Goal: Obtain resource: Download file/media

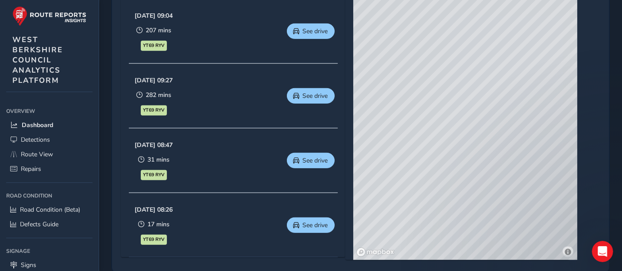
scroll to position [443, 0]
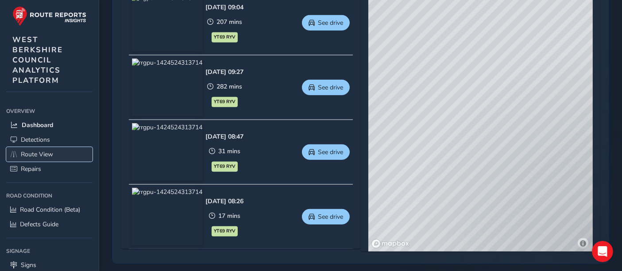
click at [44, 155] on span "Route View" at bounding box center [37, 154] width 32 height 8
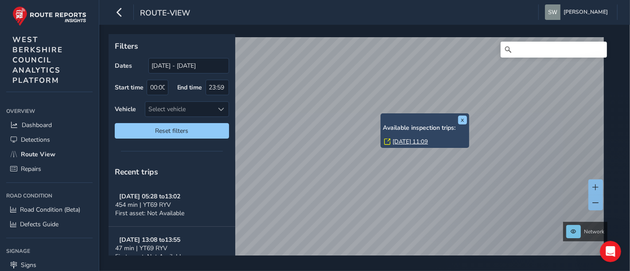
click at [397, 142] on link "[DATE] 11:09" at bounding box center [410, 142] width 35 height 8
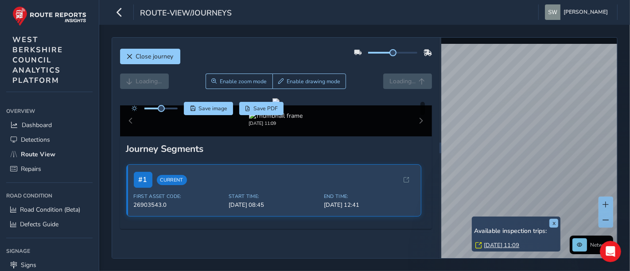
click at [491, 241] on link "[DATE] 11:09" at bounding box center [501, 245] width 35 height 8
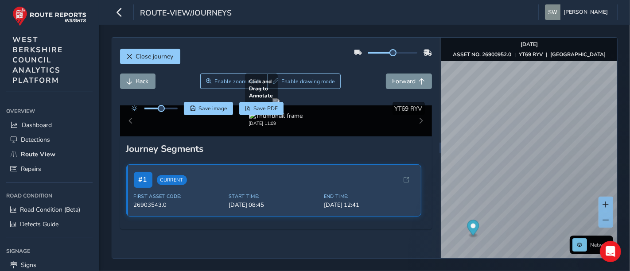
drag, startPoint x: 392, startPoint y: 174, endPoint x: 313, endPoint y: 120, distance: 96.2
click at [280, 105] on div at bounding box center [275, 101] width 7 height 7
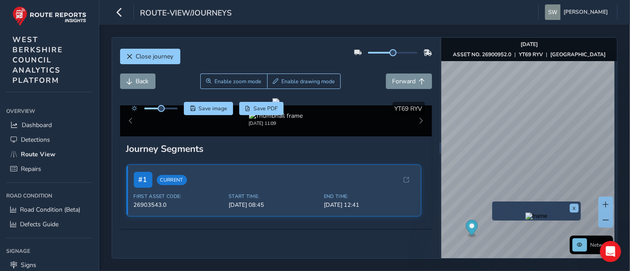
click at [525, 220] on img "Preview frame" at bounding box center [536, 216] width 22 height 7
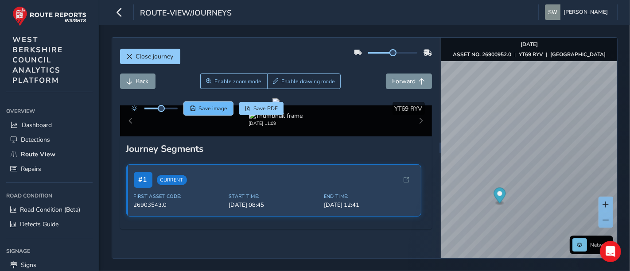
click at [213, 111] on span "Save image" at bounding box center [212, 108] width 29 height 7
click at [166, 50] on button "Close journey" at bounding box center [150, 57] width 60 height 16
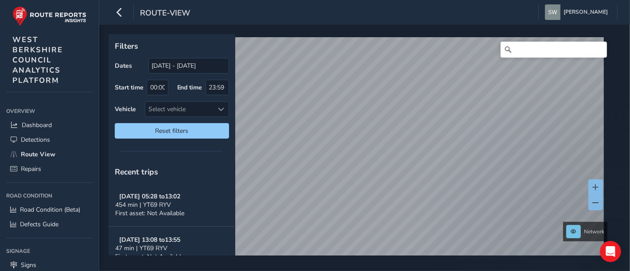
click at [319, 33] on div "Filters Dates [DATE] - [DATE] Start time 00:00 End time 23:59 Vehicle Select ve…" at bounding box center [364, 148] width 531 height 246
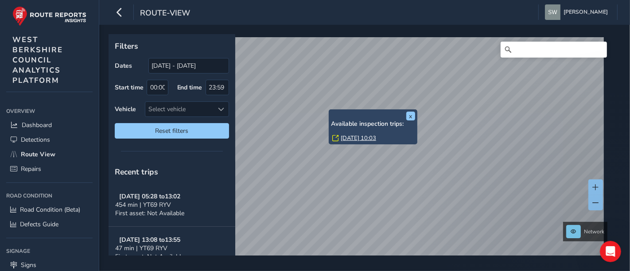
click at [330, 109] on div "x Available inspection trips: [DATE] 10:03" at bounding box center [373, 126] width 89 height 35
click at [349, 140] on link "[DATE] 10:03" at bounding box center [358, 138] width 35 height 8
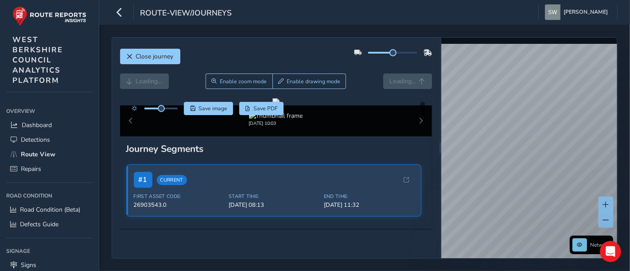
click at [394, 102] on div "Close journey Loading... Enable zoom mode Enable drawing mode Loading... Click …" at bounding box center [365, 148] width 506 height 222
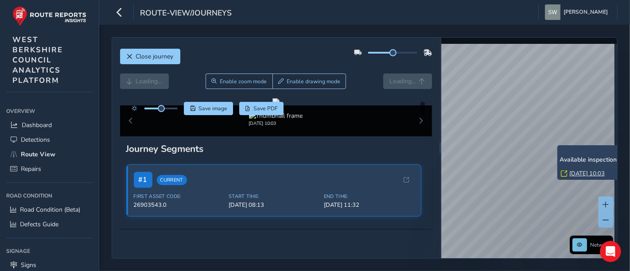
click at [573, 171] on link "[DATE] 10:03" at bounding box center [586, 174] width 35 height 8
click at [578, 173] on link "[DATE] 10:03" at bounding box center [586, 174] width 35 height 8
click at [585, 172] on link "[DATE] 10:03" at bounding box center [592, 174] width 35 height 8
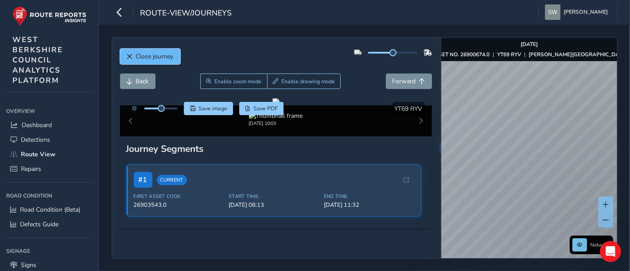
click at [141, 56] on span "Close journey" at bounding box center [155, 56] width 38 height 8
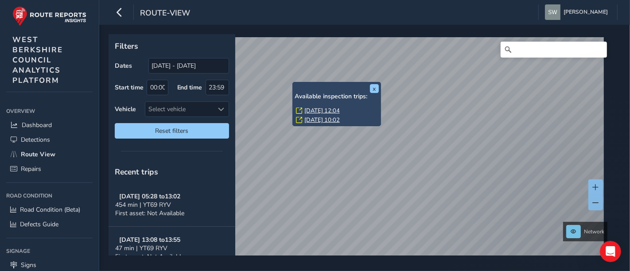
click at [311, 111] on link "[DATE] 12:04" at bounding box center [321, 111] width 35 height 8
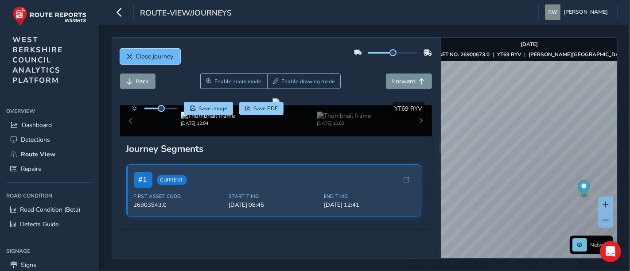
click at [160, 54] on span "Close journey" at bounding box center [155, 56] width 38 height 8
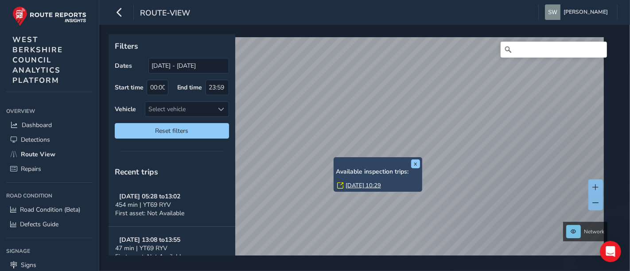
click at [353, 185] on link "[DATE] 10:29" at bounding box center [363, 186] width 35 height 8
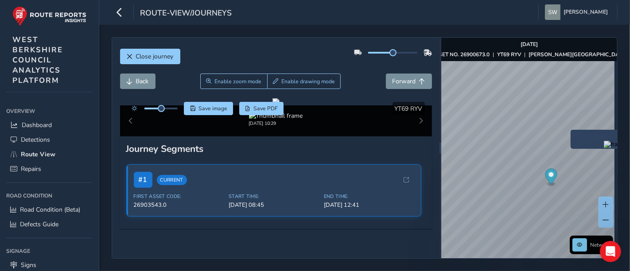
click at [604, 148] on img "Preview frame" at bounding box center [615, 144] width 22 height 7
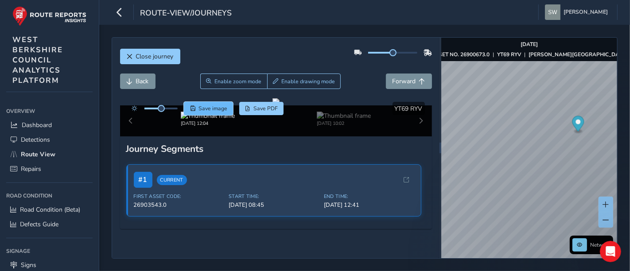
click at [222, 111] on span "Save image" at bounding box center [212, 108] width 29 height 7
